Goal: Transaction & Acquisition: Book appointment/travel/reservation

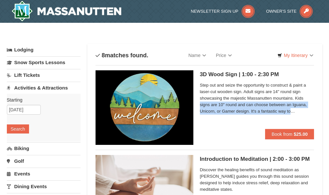
drag, startPoint x: 321, startPoint y: 112, endPoint x: 321, endPoint y: 99, distance: 12.4
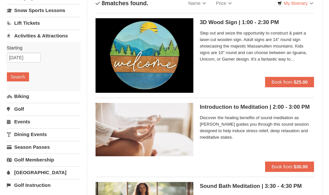
scroll to position [39, 0]
